Goal: Task Accomplishment & Management: Manage account settings

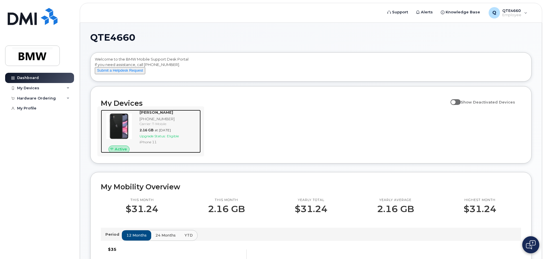
drag, startPoint x: 123, startPoint y: 129, endPoint x: 118, endPoint y: 125, distance: 5.9
click at [123, 129] on img at bounding box center [118, 126] width 27 height 27
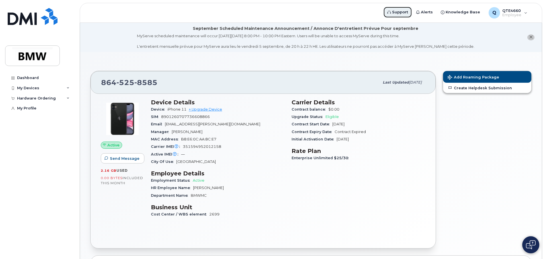
click at [407, 12] on span "Support" at bounding box center [400, 12] width 16 height 6
click at [16, 75] on link "Dashboard" at bounding box center [39, 78] width 69 height 10
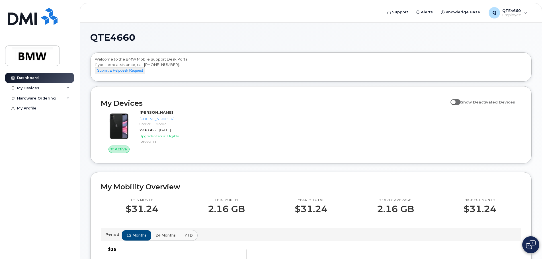
click at [286, 128] on div "Active Keith Richardson 864-525-8585 Carrier: T-Mobile 2.16 GB at Aug 01, 2025 …" at bounding box center [310, 131] width 427 height 50
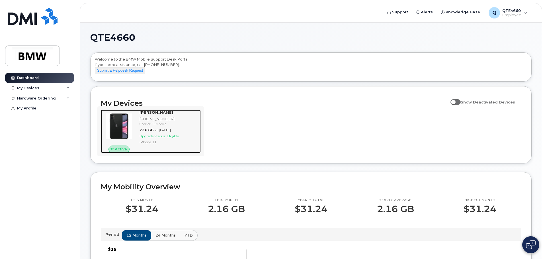
click at [200, 116] on div "Keith Richardson 864-525-8585 Carrier: T-Mobile 2.16 GB at Aug 01, 2025 Upgrade…" at bounding box center [168, 131] width 63 height 43
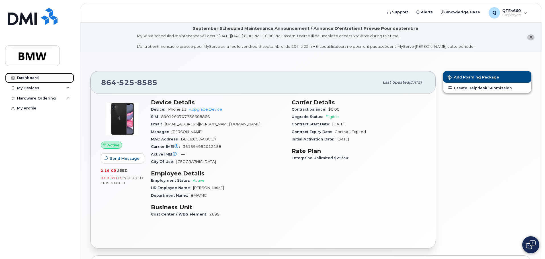
click at [19, 75] on link "Dashboard" at bounding box center [39, 78] width 69 height 10
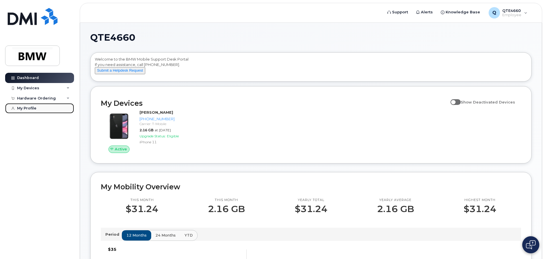
click at [38, 109] on link "My Profile" at bounding box center [39, 108] width 69 height 10
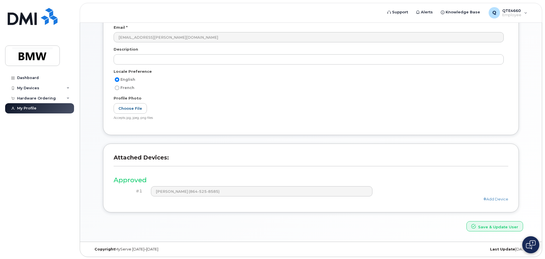
scroll to position [108, 0]
click at [492, 198] on link "Add Device" at bounding box center [495, 198] width 25 height 5
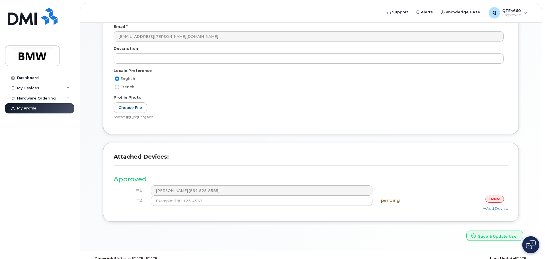
click at [493, 198] on link "delete" at bounding box center [494, 199] width 19 height 7
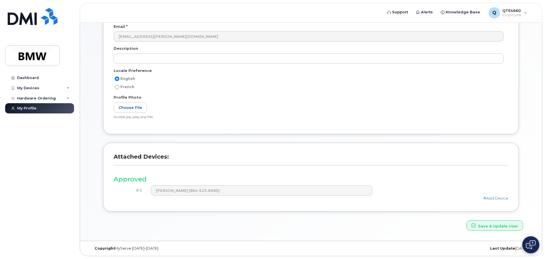
drag, startPoint x: 235, startPoint y: 187, endPoint x: 174, endPoint y: 111, distance: 97.7
click at [185, 128] on div "User Account Name * QTE4660 Email * datrice.ramsey@bmwmc.com Description Locale…" at bounding box center [311, 54] width 416 height 161
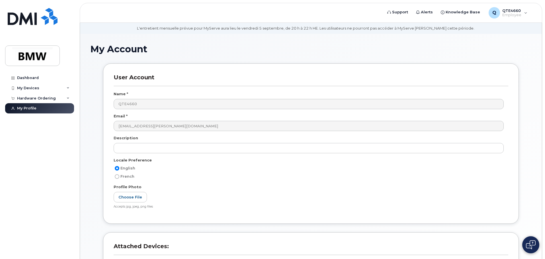
scroll to position [0, 0]
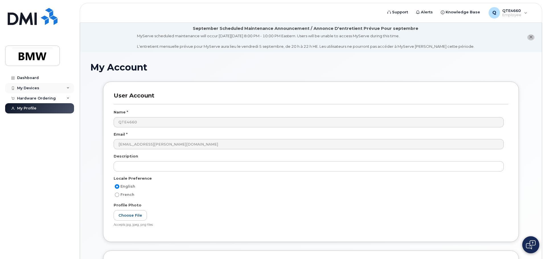
click at [46, 91] on div "My Devices" at bounding box center [39, 88] width 69 height 10
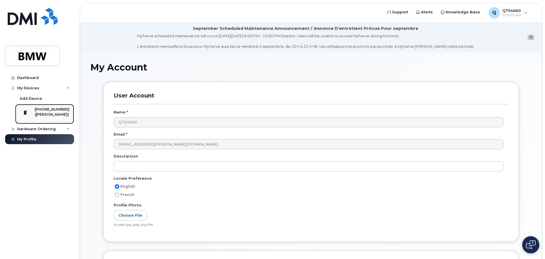
click at [58, 117] on div "([PERSON_NAME])" at bounding box center [52, 114] width 35 height 5
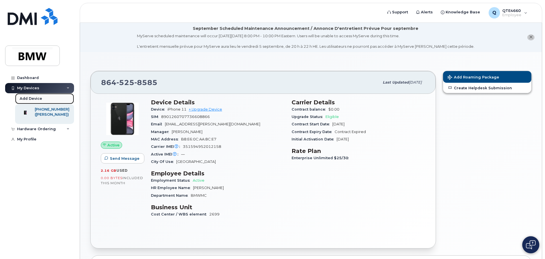
click at [32, 100] on div "Add Device" at bounding box center [31, 98] width 22 height 5
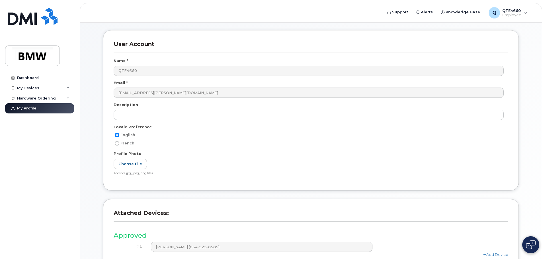
scroll to position [108, 0]
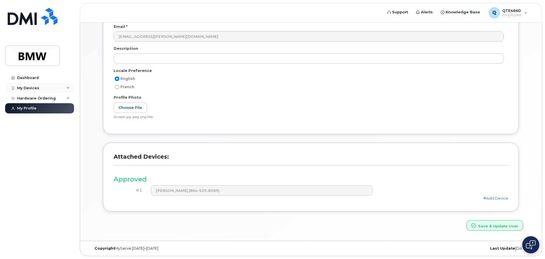
click at [27, 85] on div "My Devices" at bounding box center [39, 88] width 69 height 10
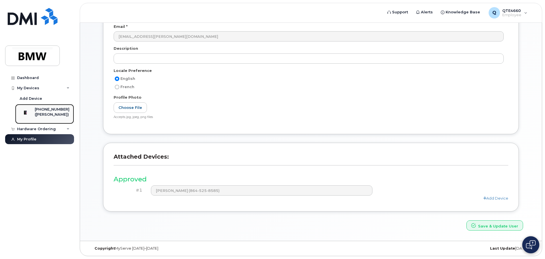
drag, startPoint x: 50, startPoint y: 113, endPoint x: 36, endPoint y: 109, distance: 15.1
click at [33, 108] on div at bounding box center [25, 112] width 15 height 11
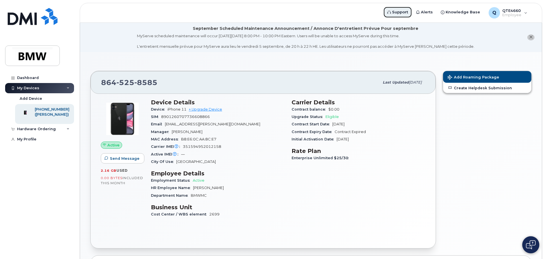
click at [397, 9] on link "Support" at bounding box center [397, 12] width 29 height 11
click at [405, 11] on span "Support" at bounding box center [400, 12] width 16 height 6
drag, startPoint x: 157, startPoint y: 79, endPoint x: 97, endPoint y: 78, distance: 60.1
click at [97, 78] on div "864 525 8585 Last updated Aug 20, 2025" at bounding box center [263, 82] width 345 height 23
copy span "864 525 8585"
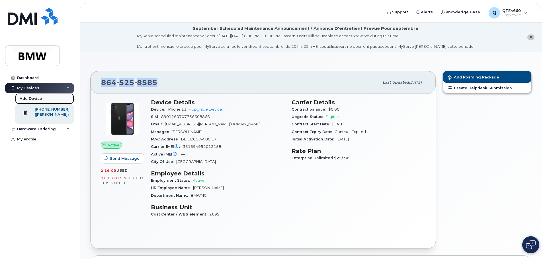
click at [24, 99] on div "Add Device" at bounding box center [31, 98] width 22 height 5
click at [33, 97] on div "Add Device" at bounding box center [31, 98] width 22 height 5
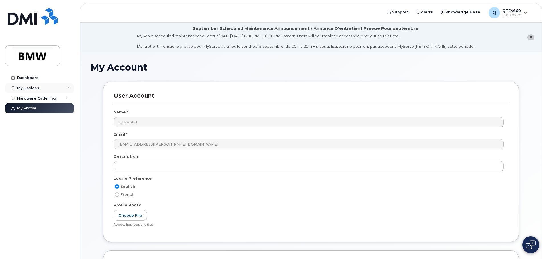
click at [36, 86] on div "My Devices" at bounding box center [28, 88] width 22 height 5
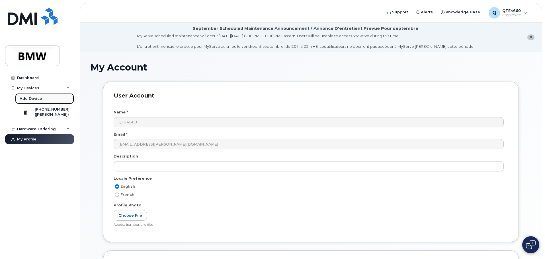
click at [36, 98] on div "Add Device" at bounding box center [31, 98] width 22 height 5
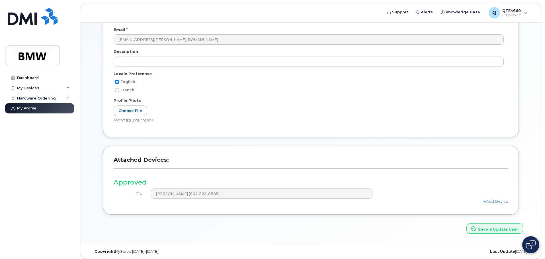
scroll to position [108, 0]
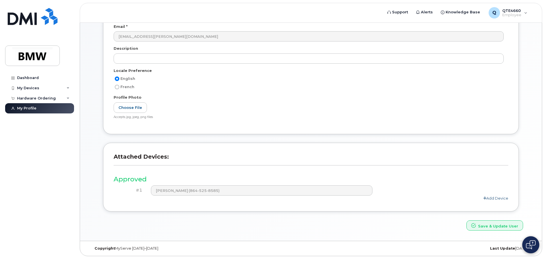
click at [497, 198] on link "Add Device" at bounding box center [495, 198] width 25 height 5
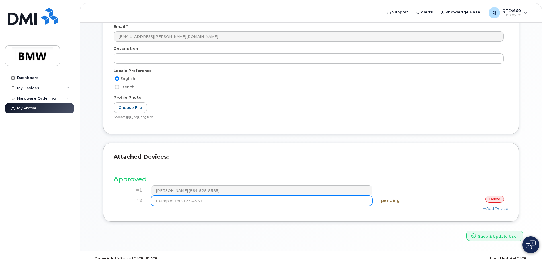
click at [234, 205] on input at bounding box center [262, 201] width 222 height 10
paste input "(864) 525-8585"
type input "(864) 525-8585"
click at [466, 231] on button "Save & Update User" at bounding box center [494, 236] width 57 height 11
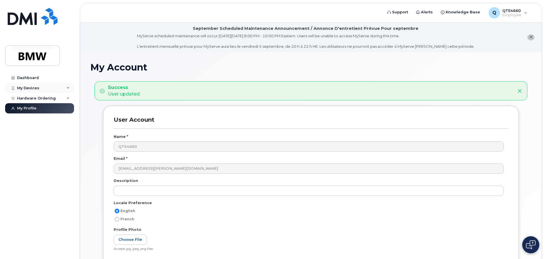
click at [34, 88] on div "My Devices" at bounding box center [28, 88] width 22 height 5
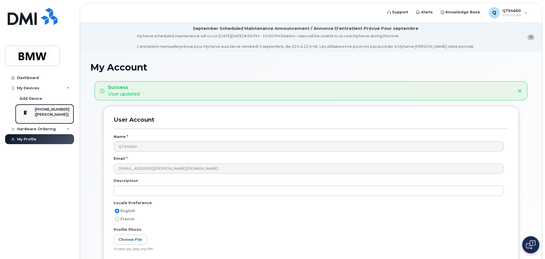
click at [56, 117] on div "([PERSON_NAME])" at bounding box center [52, 114] width 35 height 5
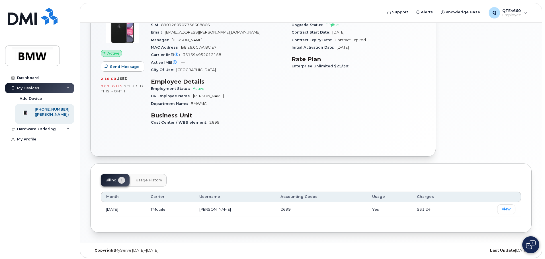
scroll to position [94, 0]
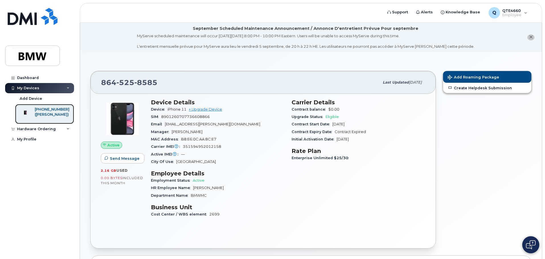
click at [28, 110] on img at bounding box center [25, 113] width 6 height 6
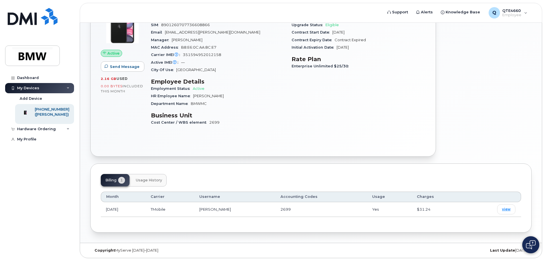
scroll to position [94, 0]
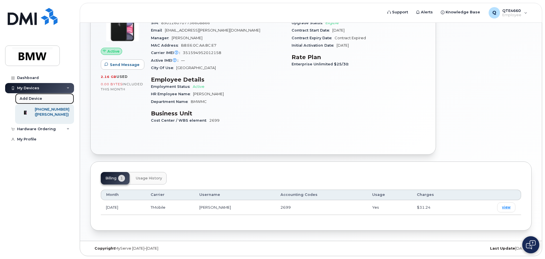
click at [36, 96] on div "Add Device" at bounding box center [31, 98] width 22 height 5
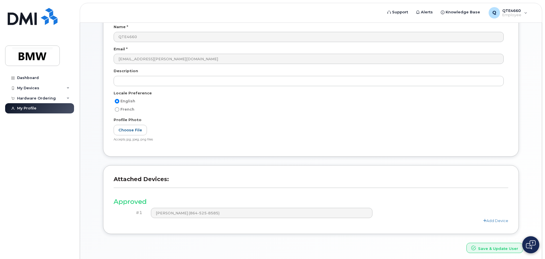
scroll to position [108, 0]
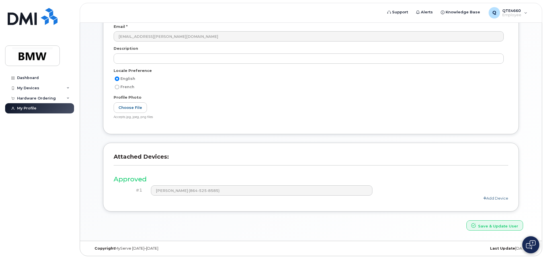
click at [496, 196] on link "Add Device" at bounding box center [495, 198] width 25 height 5
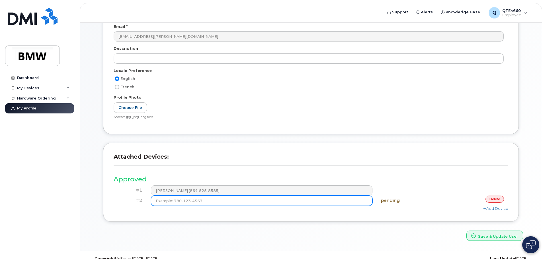
click at [343, 200] on input at bounding box center [262, 201] width 222 height 10
paste input "[PHONE_NUMBER]"
click at [304, 201] on input "[PHONE_NUMBER]" at bounding box center [262, 201] width 222 height 10
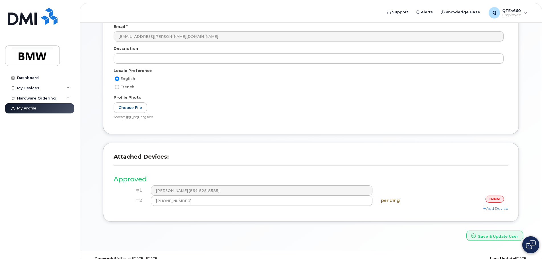
click at [333, 210] on div "Add Device" at bounding box center [311, 208] width 395 height 5
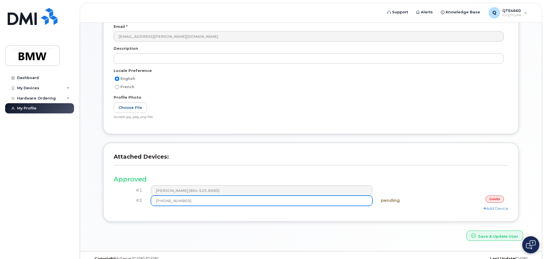
click at [341, 198] on input "(864) 525-8585" at bounding box center [262, 201] width 222 height 10
click at [306, 204] on input "(864) 525-8585" at bounding box center [262, 201] width 222 height 10
click at [169, 201] on input "(864) 525-8585" at bounding box center [262, 201] width 222 height 10
type input "(864) 525-8585"
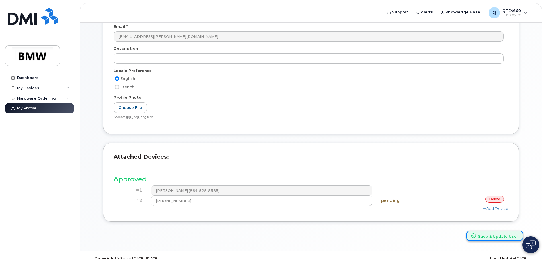
click at [476, 232] on button "Save & Update User" at bounding box center [494, 236] width 57 height 11
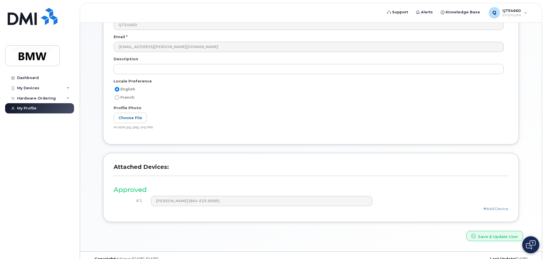
scroll to position [132, 0]
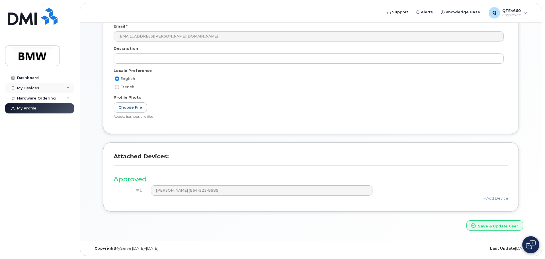
click at [20, 87] on div "My Devices" at bounding box center [28, 88] width 22 height 5
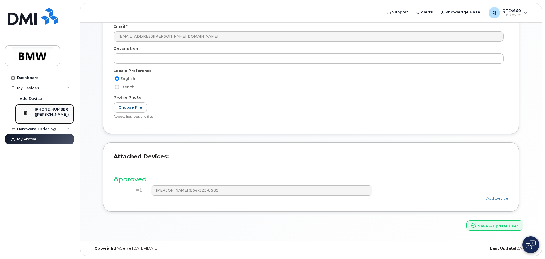
click at [50, 116] on div "([PERSON_NAME])" at bounding box center [52, 114] width 35 height 5
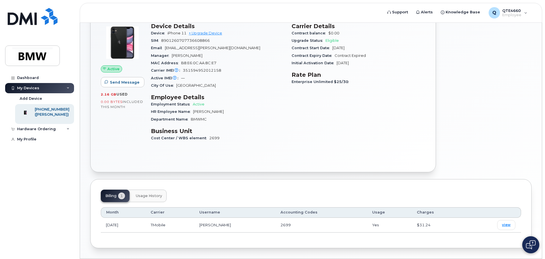
scroll to position [94, 0]
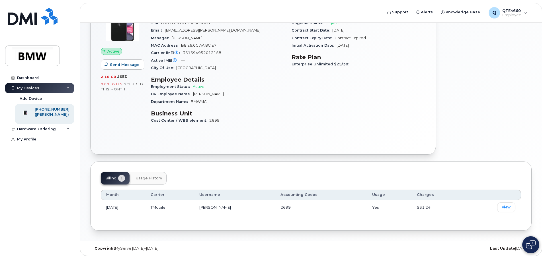
click at [146, 176] on button "Usage History" at bounding box center [148, 178] width 35 height 13
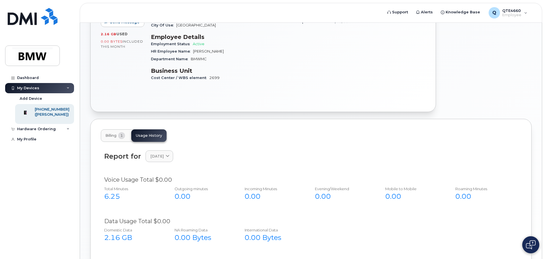
click at [113, 136] on span "Billing" at bounding box center [110, 136] width 11 height 5
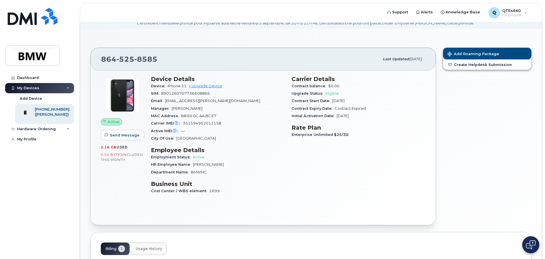
scroll to position [0, 0]
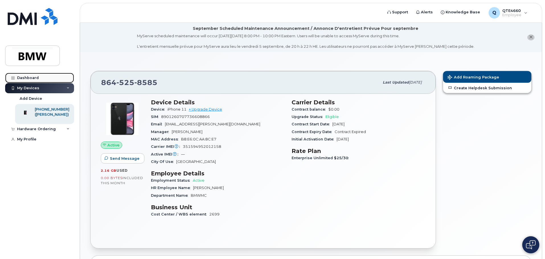
click at [33, 79] on div "Dashboard" at bounding box center [28, 78] width 22 height 5
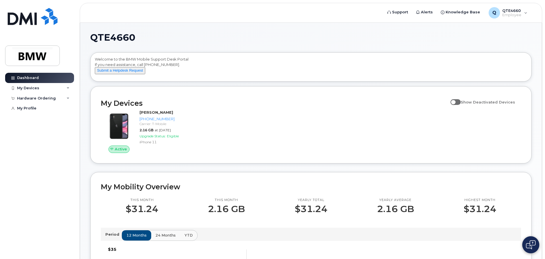
click at [88, 97] on div "QTE4660 Welcome to the BMW Mobile Support Desk Portal If you need assistance, c…" at bounding box center [311, 257] width 462 height 469
